Goal: Find specific page/section: Find specific page/section

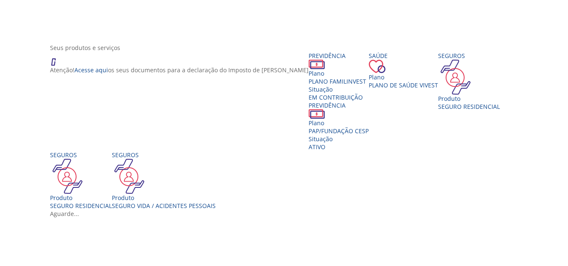
scroll to position [117, 0]
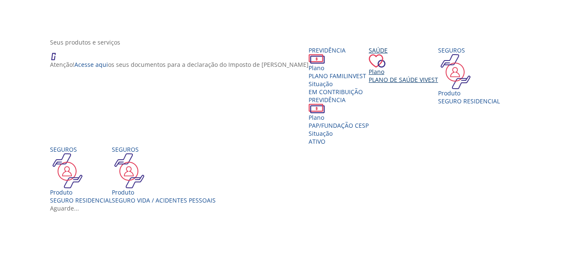
click at [369, 84] on div "Saúde Plano Plano de Saúde VIVEST" at bounding box center [403, 64] width 69 height 37
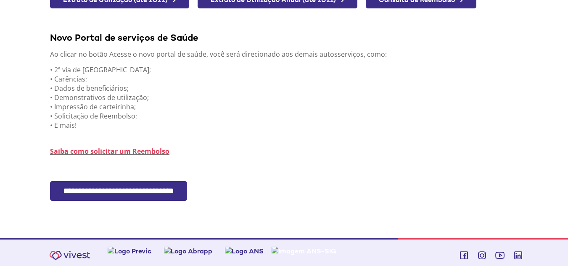
scroll to position [215, 0]
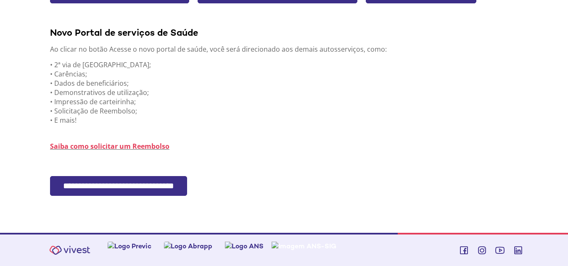
click at [126, 186] on input "**********" at bounding box center [118, 186] width 137 height 20
